Goal: Use online tool/utility: Utilize a website feature to perform a specific function

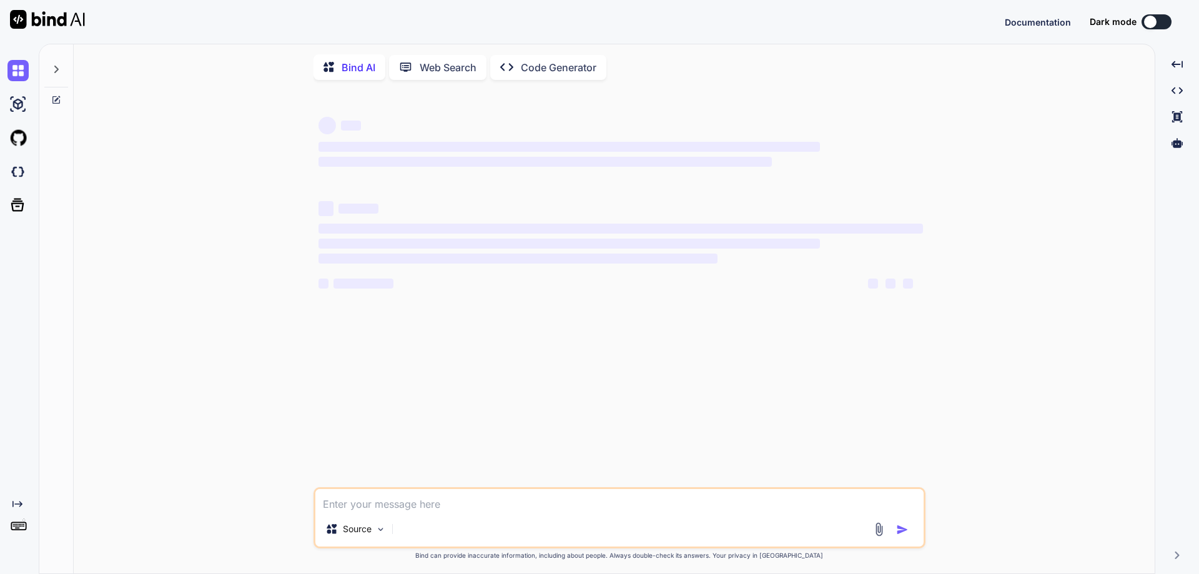
type textarea "x"
type textarea "System.out.println(n);"
click at [452, 512] on textarea "System.out.println(n);" at bounding box center [619, 500] width 608 height 22
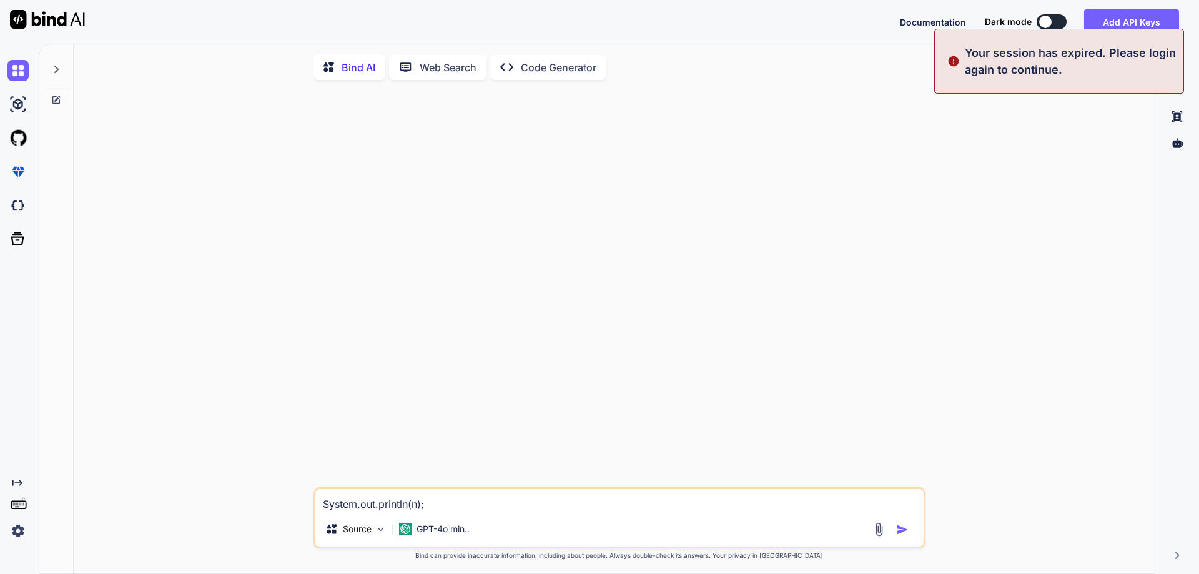
type textarea "x"
type textarea "System.out.println(n);"
click at [983, 164] on div "System.out.println(n); Source GPT-4o min.. Created with Bind Always check its a…" at bounding box center [619, 332] width 1071 height 485
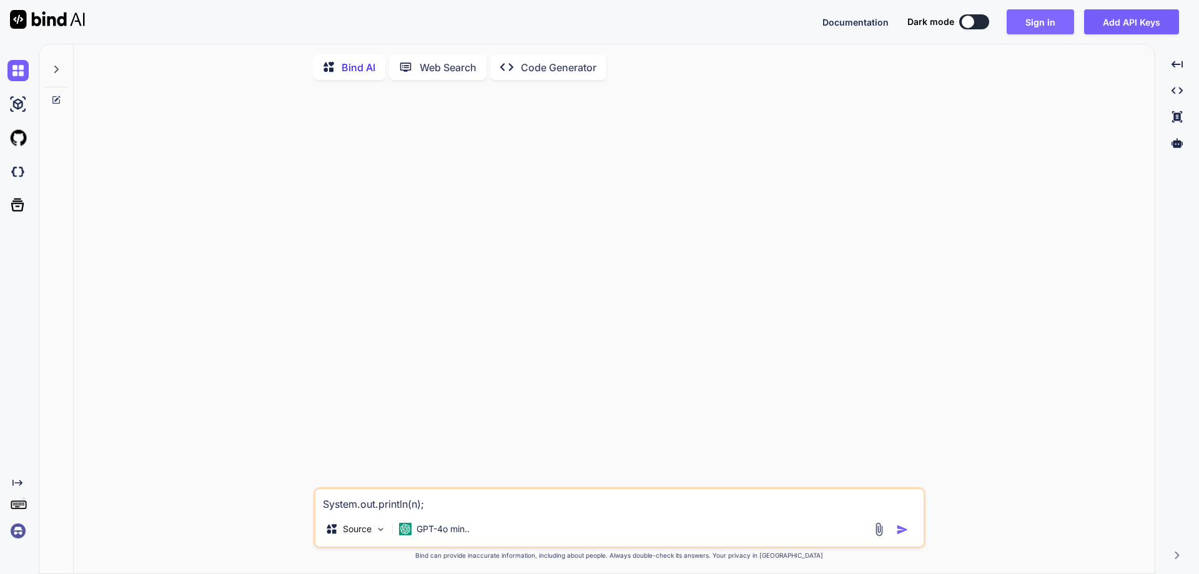
click at [1068, 24] on button "Sign in" at bounding box center [1040, 21] width 67 height 25
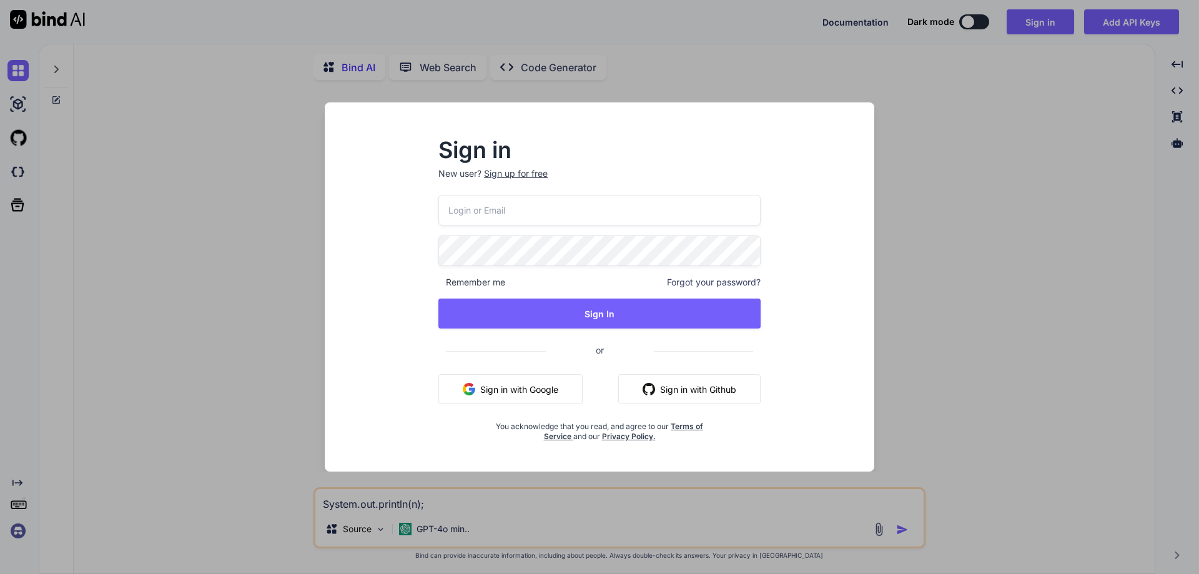
type input "[EMAIL_ADDRESS][DOMAIN_NAME]"
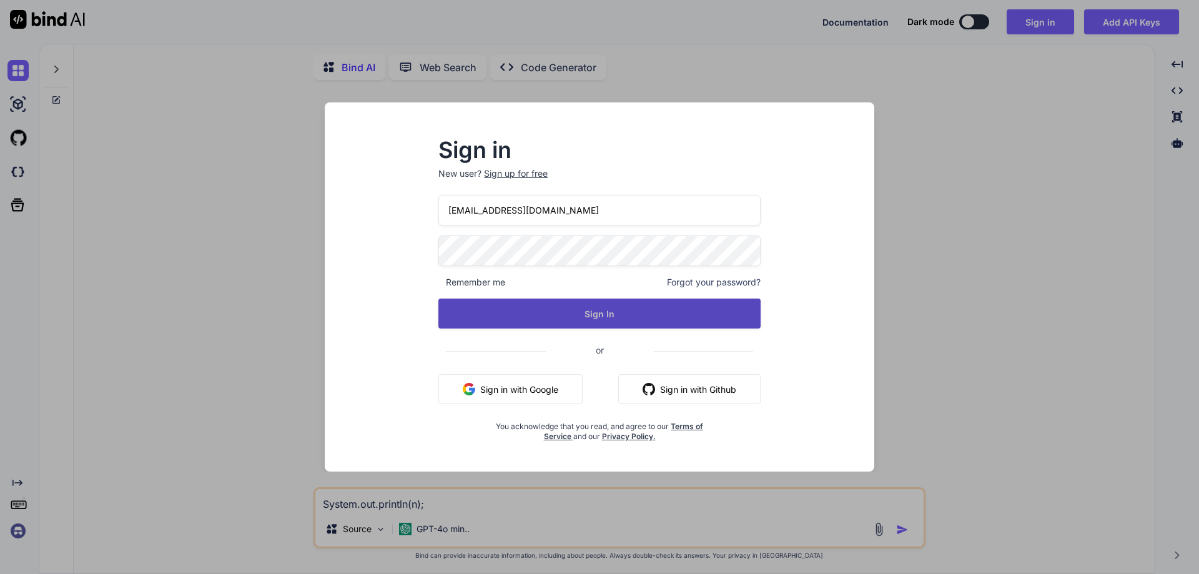
click at [617, 318] on button "Sign In" at bounding box center [600, 314] width 322 height 30
click at [615, 319] on button "Sign In" at bounding box center [600, 314] width 322 height 30
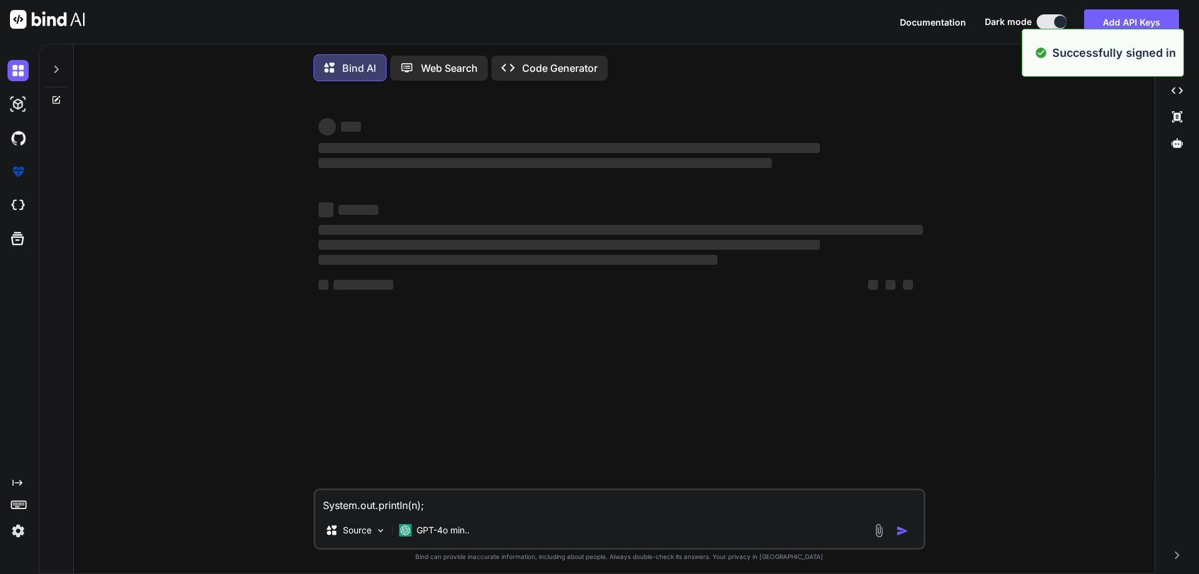
type textarea "x"
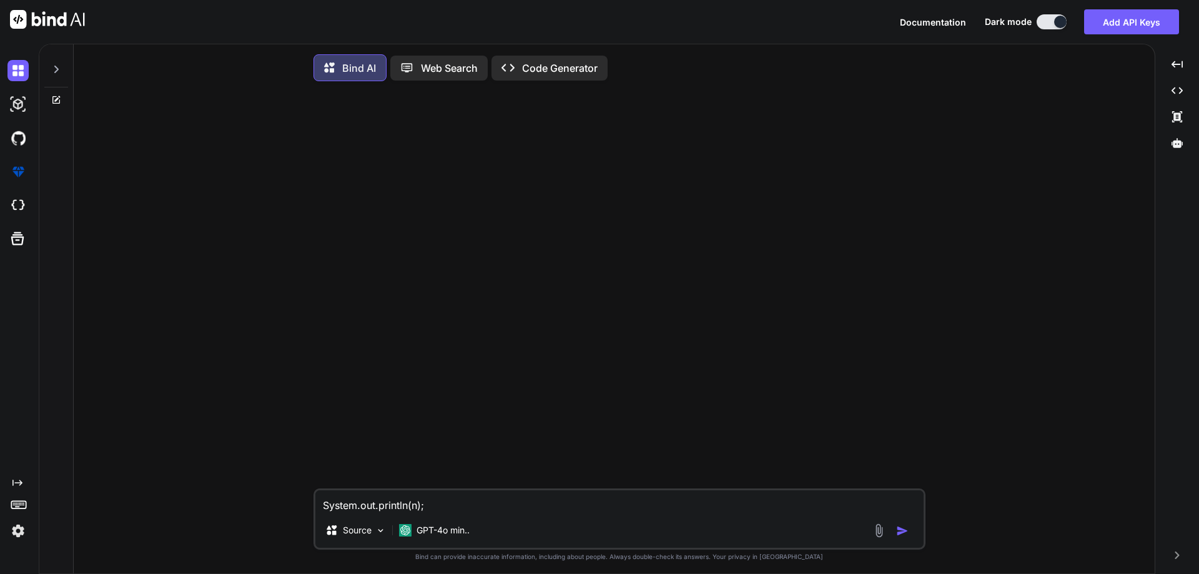
drag, startPoint x: 443, startPoint y: 511, endPoint x: 164, endPoint y: 46, distance: 542.5
click at [207, 499] on div "System.out.println(n); Source GPT-4o min.. Created with Bind Always check its a…" at bounding box center [619, 333] width 1071 height 485
type textarea "x"
paste textarea "// Online Java Compiler // Use this editor to write, compile and run your Java …"
type textarea "// Online Java Compiler // Use this editor to write, compile and run your Java …"
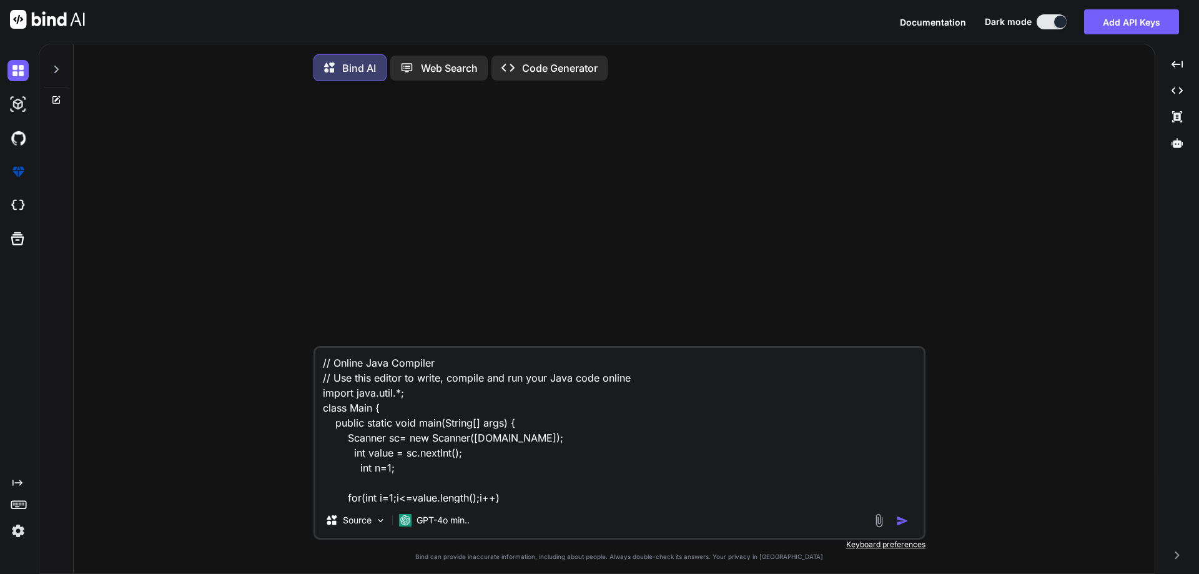
scroll to position [106, 0]
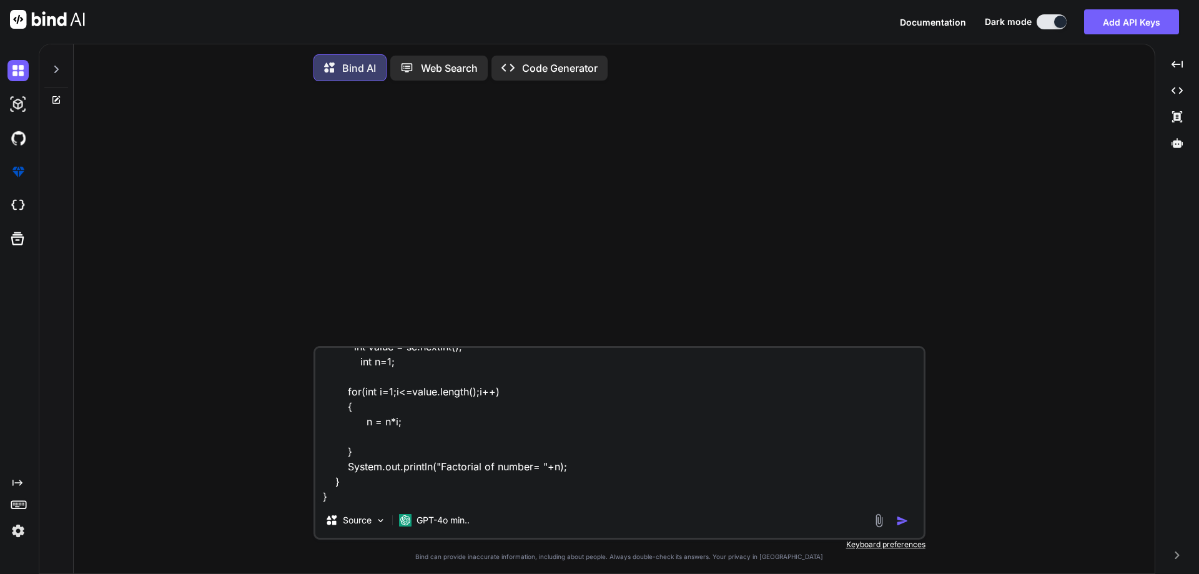
type textarea "x"
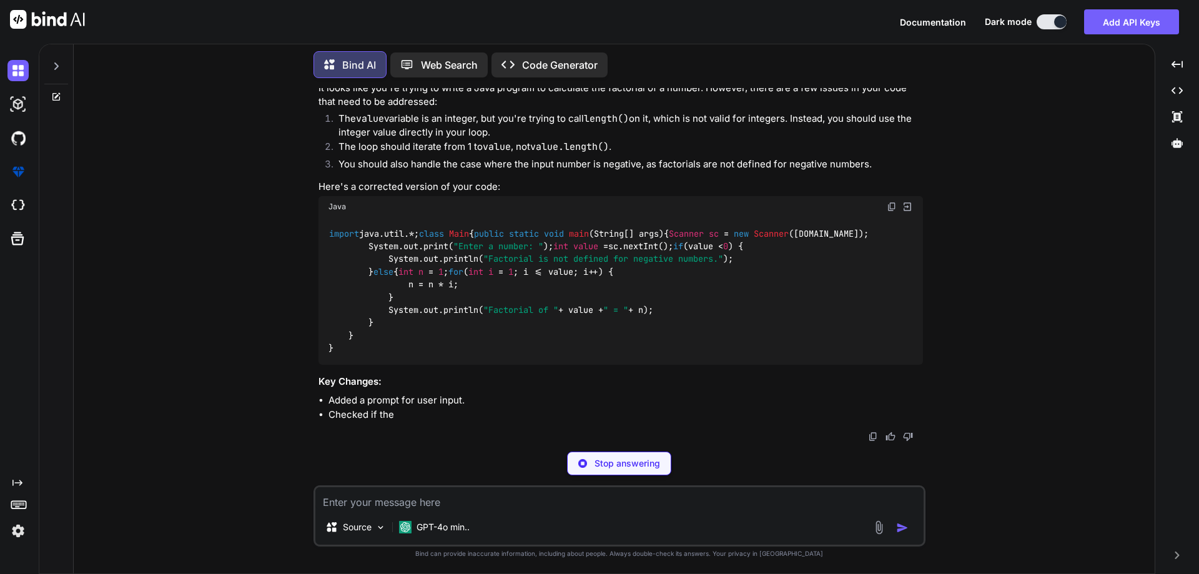
scroll to position [193, 0]
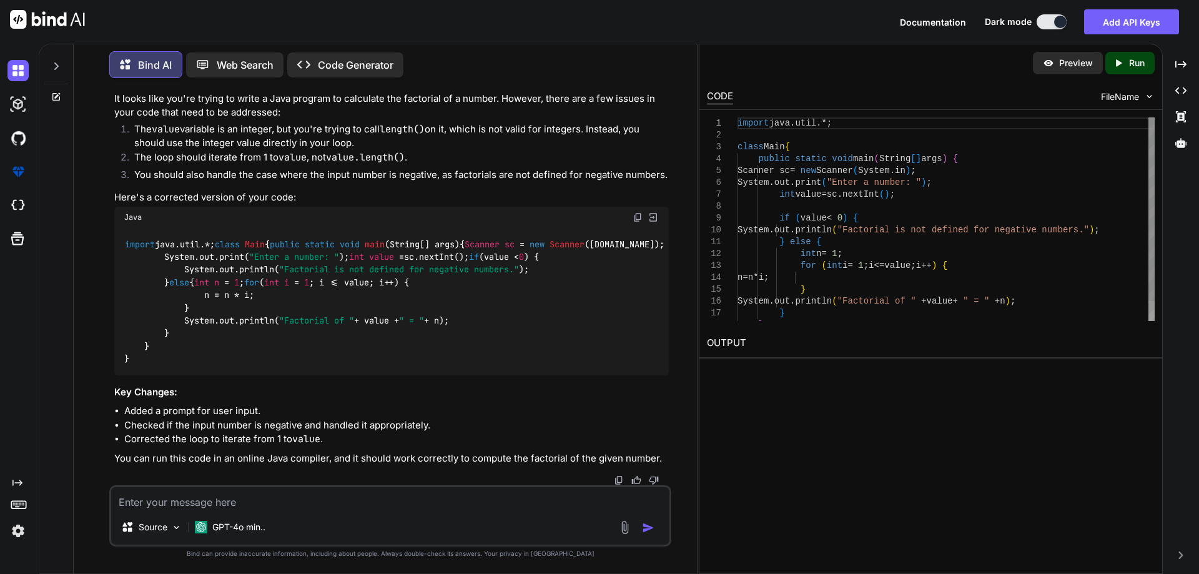
type textarea "x"
drag, startPoint x: 184, startPoint y: 303, endPoint x: 247, endPoint y: 318, distance: 64.9
click at [360, 304] on div "import java.util.*; class Main { public static void main (String[] args) { Scan…" at bounding box center [391, 301] width 555 height 147
drag, startPoint x: 206, startPoint y: 319, endPoint x: 290, endPoint y: 319, distance: 84.3
click at [290, 319] on div "import java.util.*; class Main { public static void main (String[] args) { Scan…" at bounding box center [391, 301] width 555 height 147
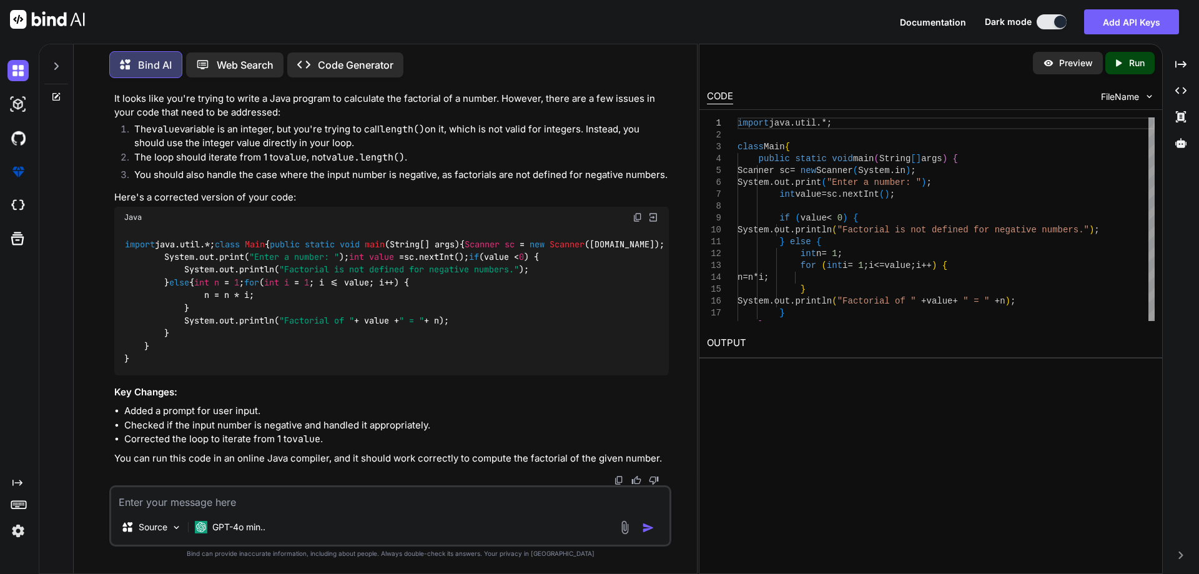
click at [247, 307] on code "import java.util.*; class Main { public static void main (String[] args) { Scan…" at bounding box center [394, 301] width 540 height 127
drag, startPoint x: 299, startPoint y: 307, endPoint x: 335, endPoint y: 307, distance: 36.9
click at [335, 307] on code "import java.util.*; class Main { public static void main (String[] args) { Scan…" at bounding box center [394, 301] width 540 height 127
drag, startPoint x: 303, startPoint y: 230, endPoint x: 144, endPoint y: 231, distance: 158.7
click at [144, 231] on div "import java.util.*; class Main { public static void main (String[] args) { Scan…" at bounding box center [391, 301] width 555 height 147
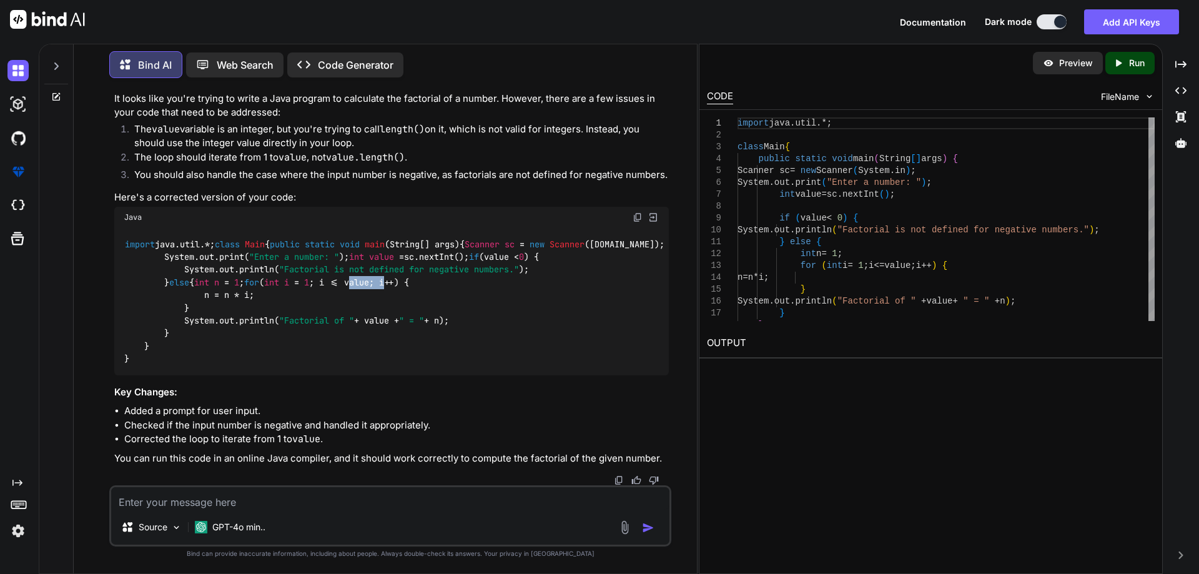
drag, startPoint x: 261, startPoint y: 250, endPoint x: 116, endPoint y: 253, distance: 145.6
click at [116, 253] on div "import java.util.*; class Main { public static void main (String[] args) { Scan…" at bounding box center [391, 301] width 555 height 147
click at [531, 280] on div "import java.util.*; class Main { public static void main (String[] args) { Scan…" at bounding box center [391, 301] width 555 height 147
drag, startPoint x: 179, startPoint y: 284, endPoint x: 208, endPoint y: 283, distance: 29.4
click at [208, 283] on div "import java.util.*; class Main { public static void main (String[] args) { Scan…" at bounding box center [391, 301] width 555 height 147
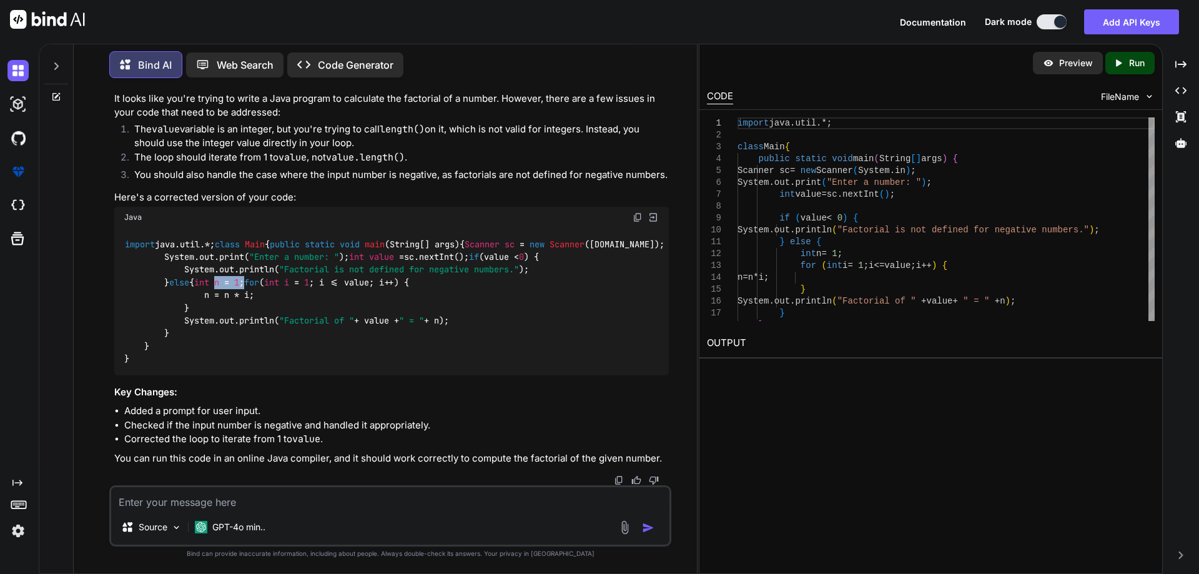
drag, startPoint x: 206, startPoint y: 294, endPoint x: 218, endPoint y: 308, distance: 18.2
click at [252, 295] on div "import java.util.*; class Main { public static void main (String[] args) { Scan…" at bounding box center [391, 301] width 555 height 147
drag, startPoint x: 211, startPoint y: 308, endPoint x: 299, endPoint y: 307, distance: 88.1
click at [299, 307] on code "import java.util.*; class Main { public static void main (String[] args) { Scan…" at bounding box center [394, 301] width 540 height 127
click at [289, 320] on div "import java.util.*; class Main { public static void main (String[] args) { Scan…" at bounding box center [391, 301] width 555 height 147
